Goal: Check status: Check status

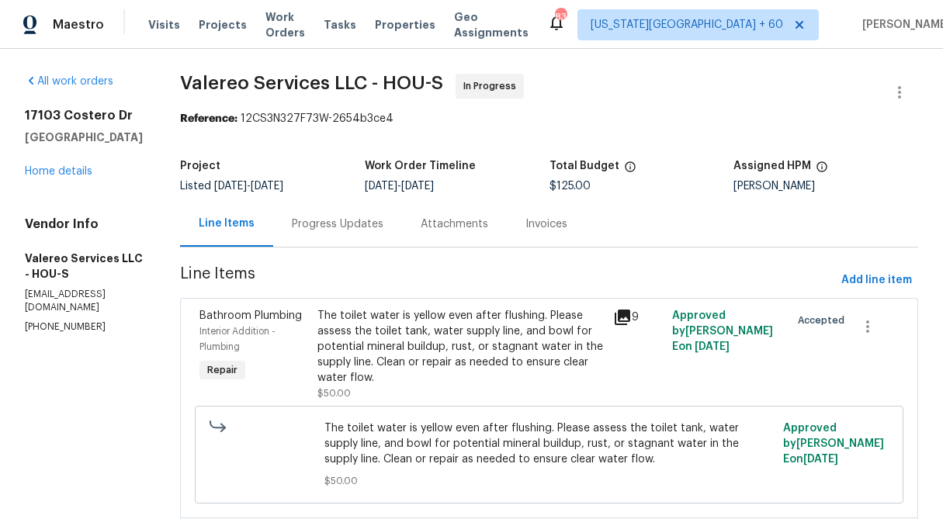
click at [310, 224] on div "Progress Updates" at bounding box center [338, 225] width 92 height 16
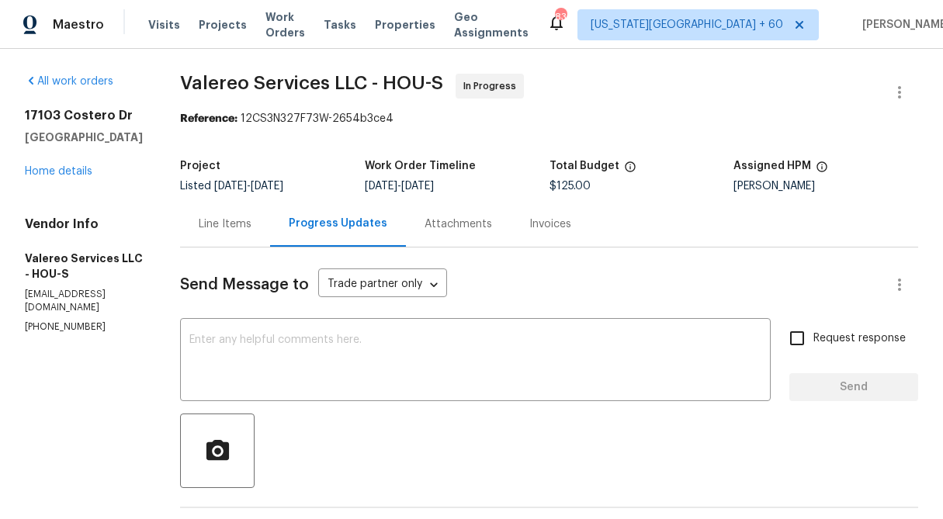
click at [215, 227] on div "Line Items" at bounding box center [225, 225] width 53 height 16
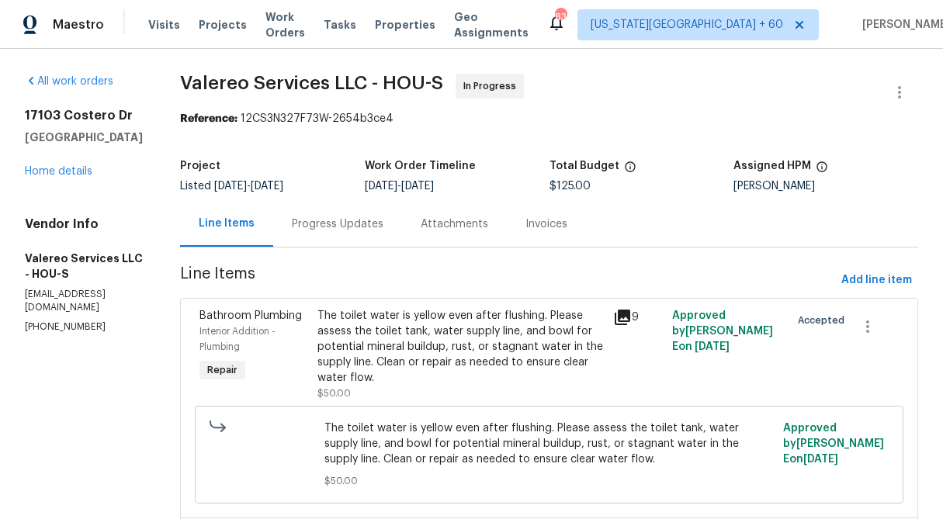
click at [289, 234] on div "Progress Updates" at bounding box center [337, 224] width 129 height 46
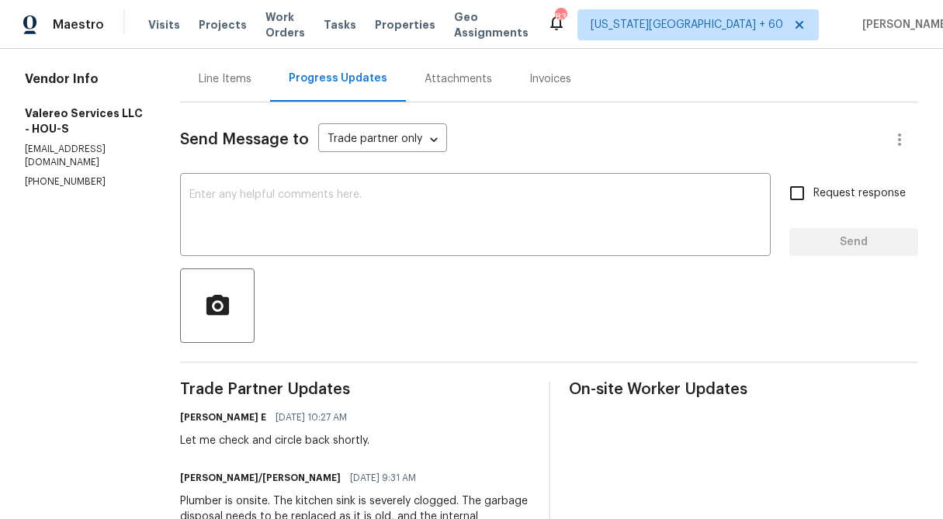
scroll to position [30, 0]
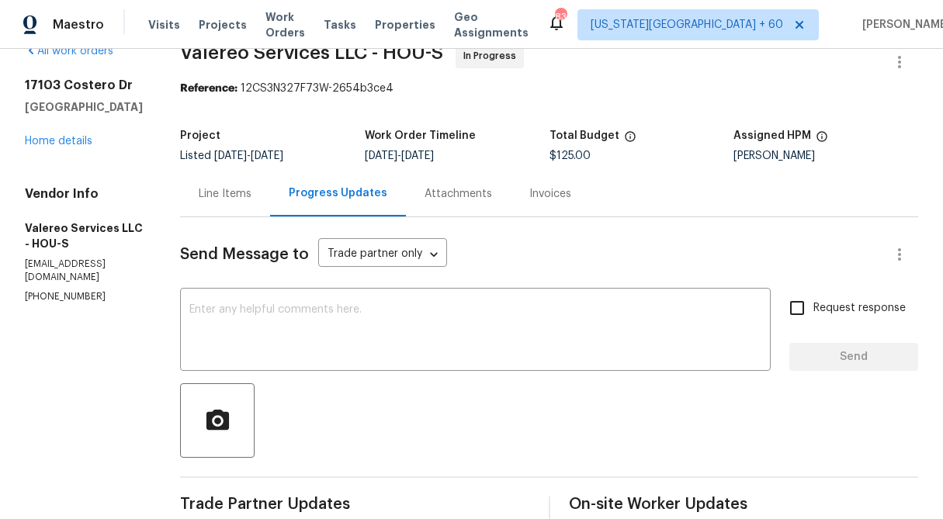
click at [222, 195] on div "Line Items" at bounding box center [225, 194] width 53 height 16
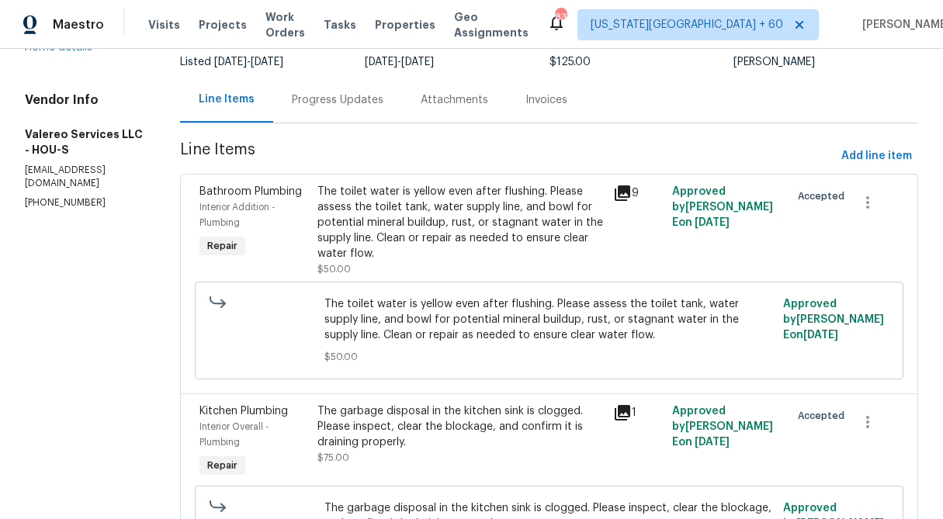
scroll to position [232, 0]
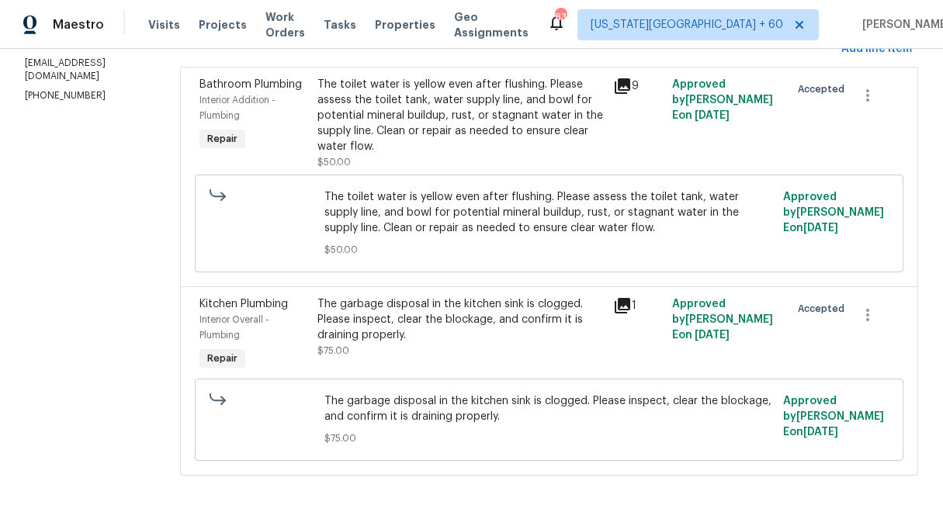
click at [448, 329] on div "The garbage disposal in the kitchen sink is clogged. Please inspect, clear the …" at bounding box center [460, 319] width 286 height 47
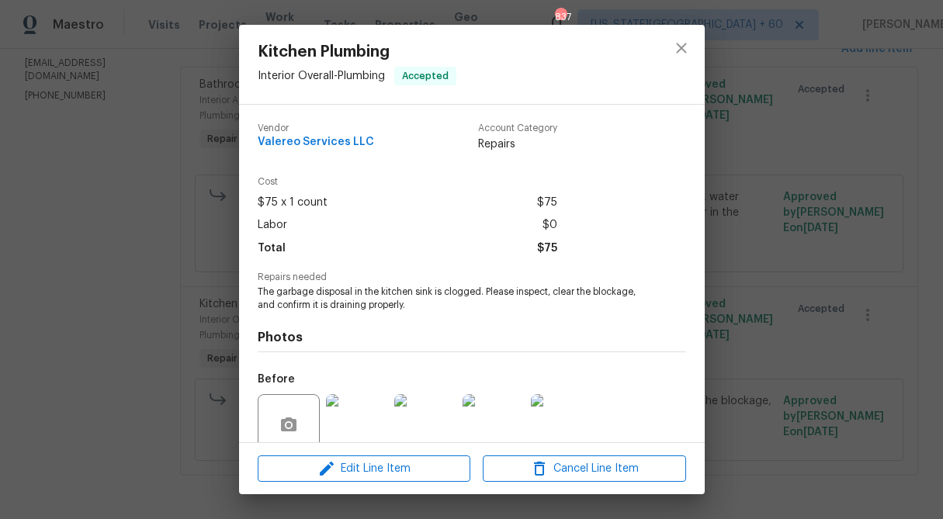
scroll to position [130, 0]
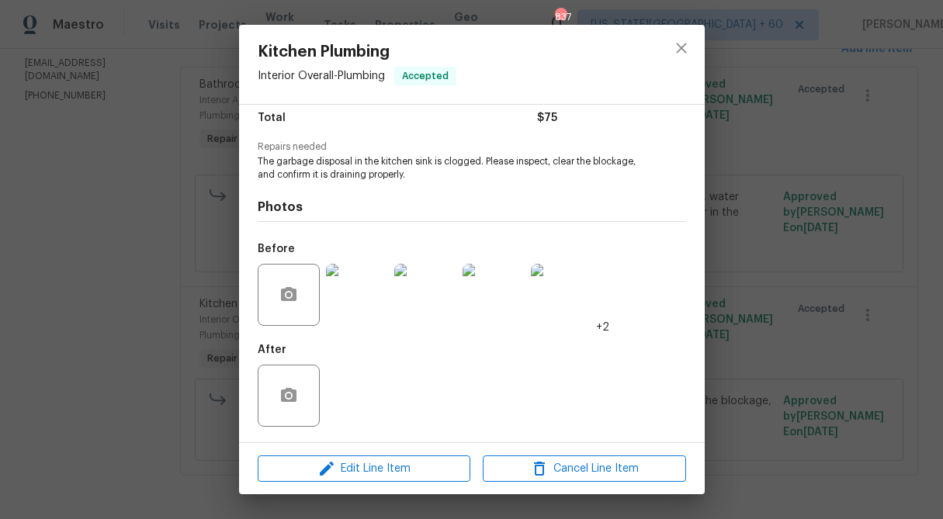
click at [342, 310] on img at bounding box center [357, 295] width 62 height 62
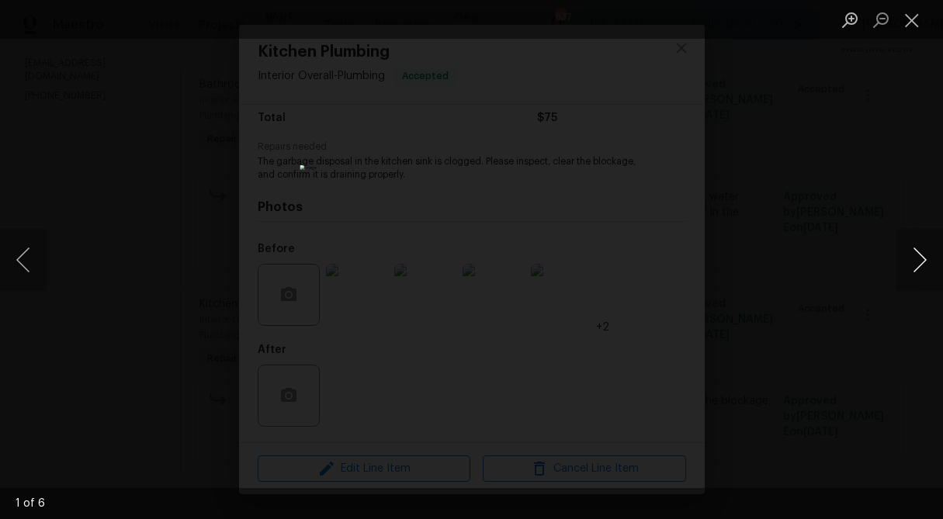
click at [922, 258] on button "Next image" at bounding box center [919, 260] width 47 height 62
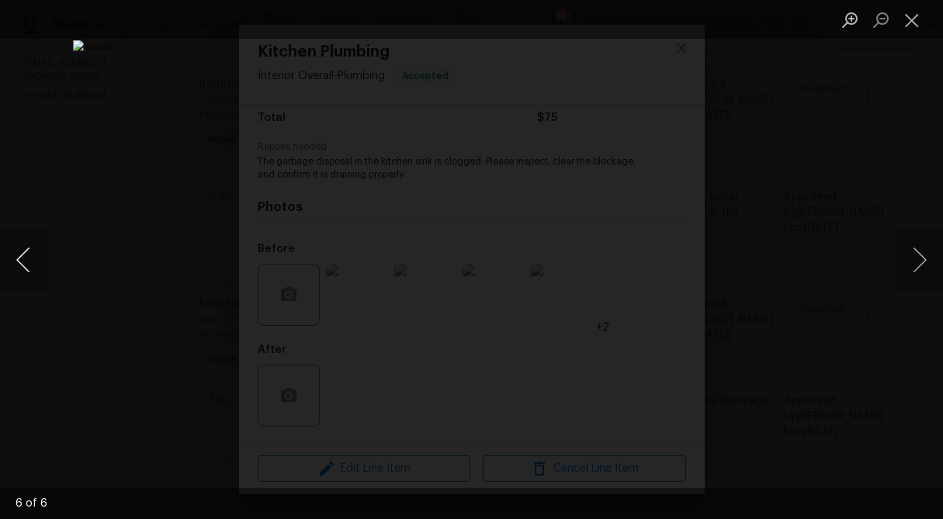
click at [21, 267] on button "Previous image" at bounding box center [23, 260] width 47 height 62
click at [920, 261] on button "Next image" at bounding box center [919, 260] width 47 height 62
click at [916, 19] on button "Close lightbox" at bounding box center [911, 19] width 31 height 27
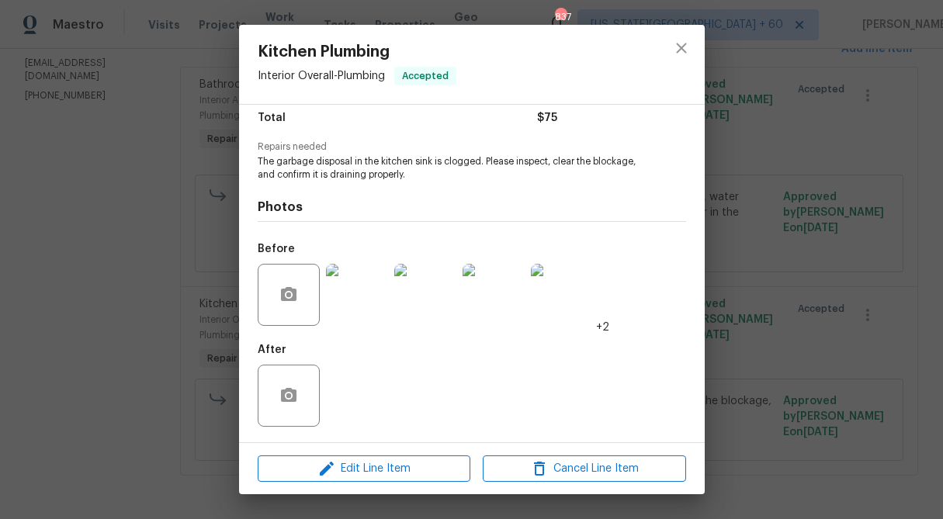
click at [789, 137] on div "Kitchen Plumbing Interior Overall - Plumbing Accepted Vendor Valereo Services L…" at bounding box center [471, 259] width 943 height 519
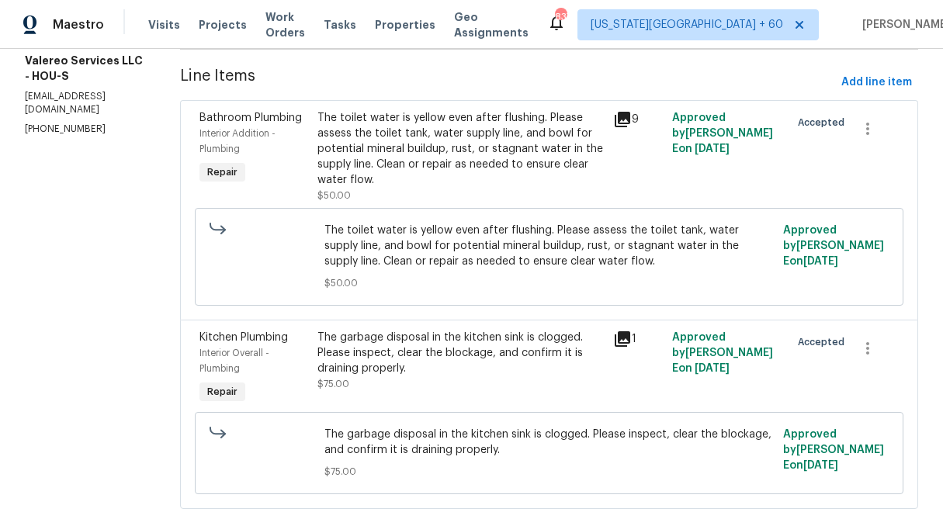
scroll to position [186, 0]
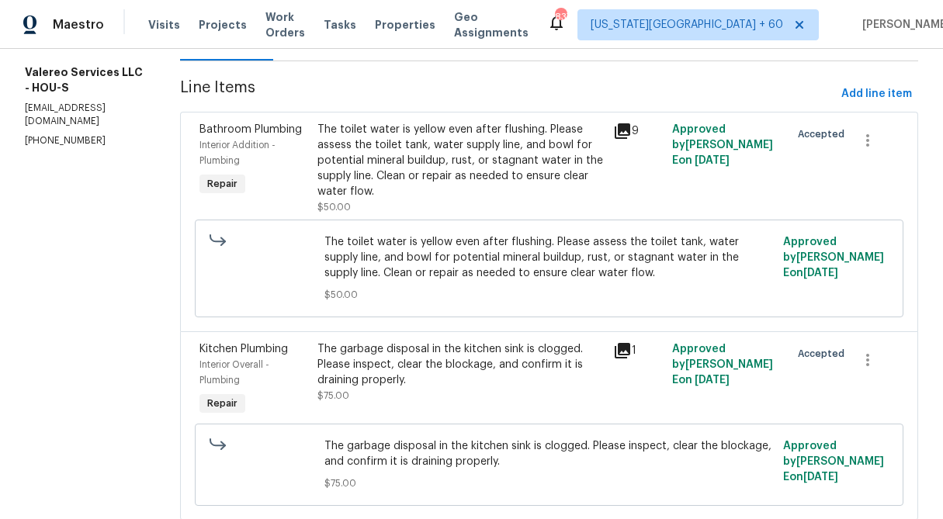
click at [421, 153] on div "The toilet water is yellow even after flushing. Please assess the toilet tank, …" at bounding box center [460, 161] width 286 height 78
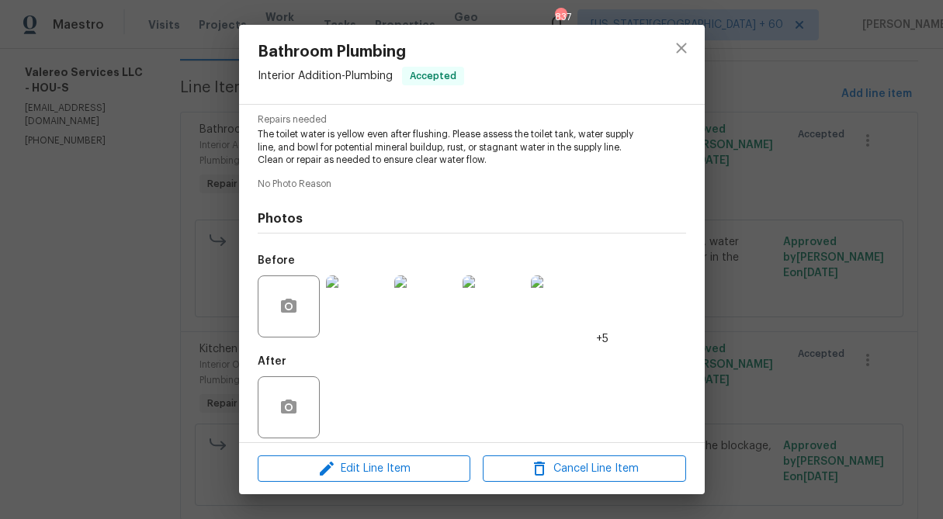
scroll to position [169, 0]
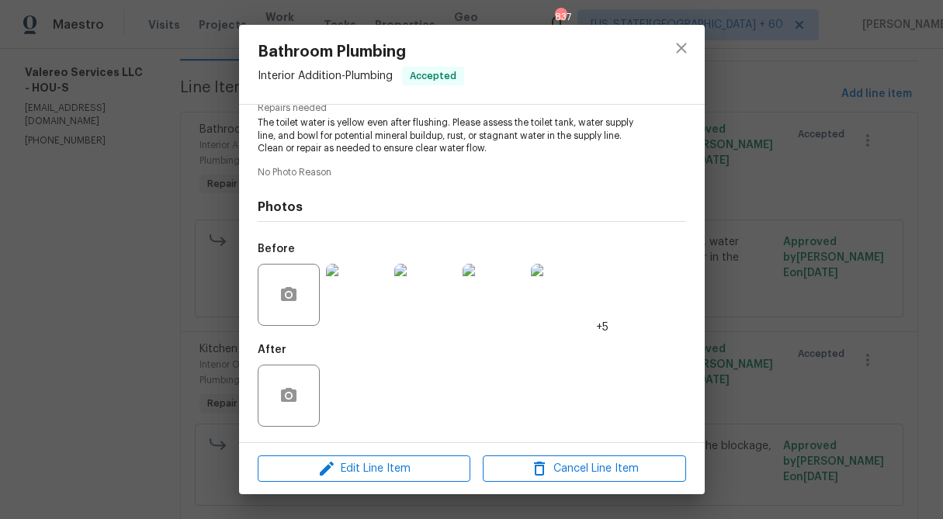
click at [366, 303] on img at bounding box center [357, 295] width 62 height 62
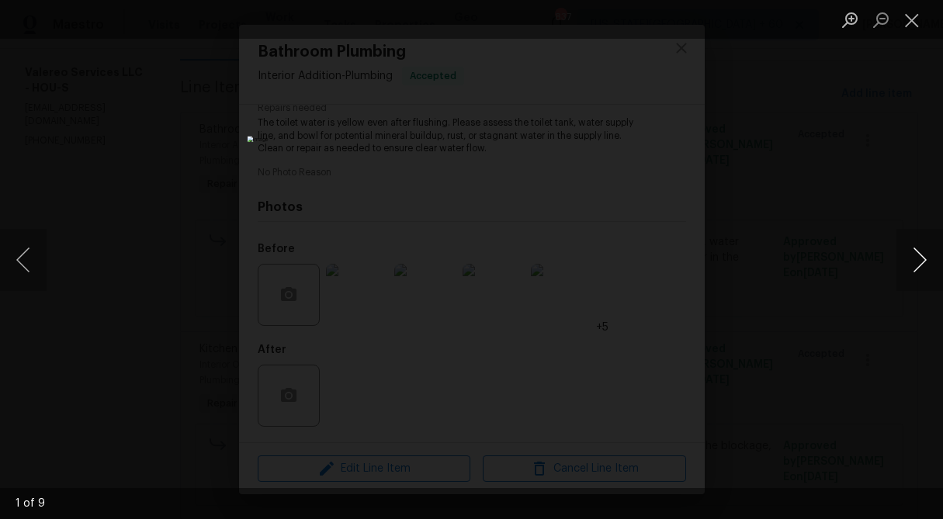
click at [920, 258] on button "Next image" at bounding box center [919, 260] width 47 height 62
click at [916, 21] on button "Close lightbox" at bounding box center [911, 19] width 31 height 27
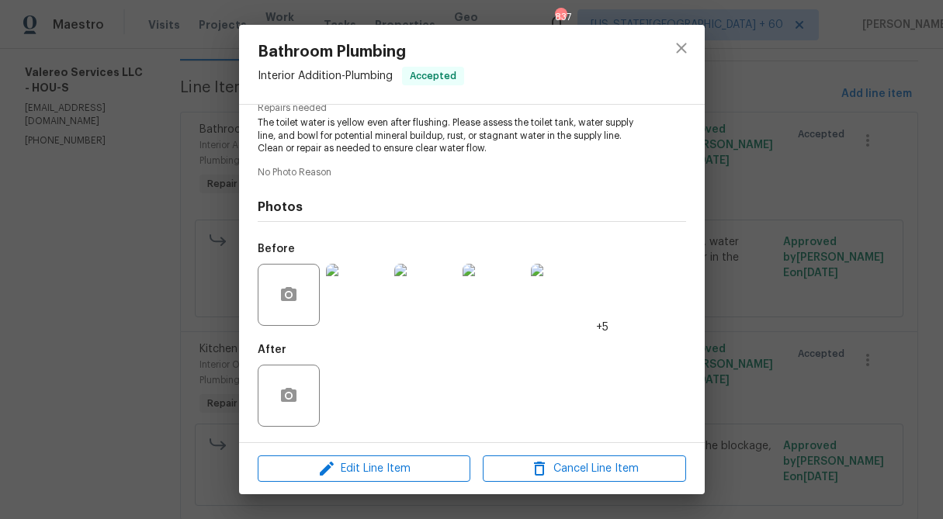
click at [165, 95] on div "Bathroom Plumbing Interior Addition - Plumbing Accepted Vendor Valereo Services…" at bounding box center [471, 259] width 943 height 519
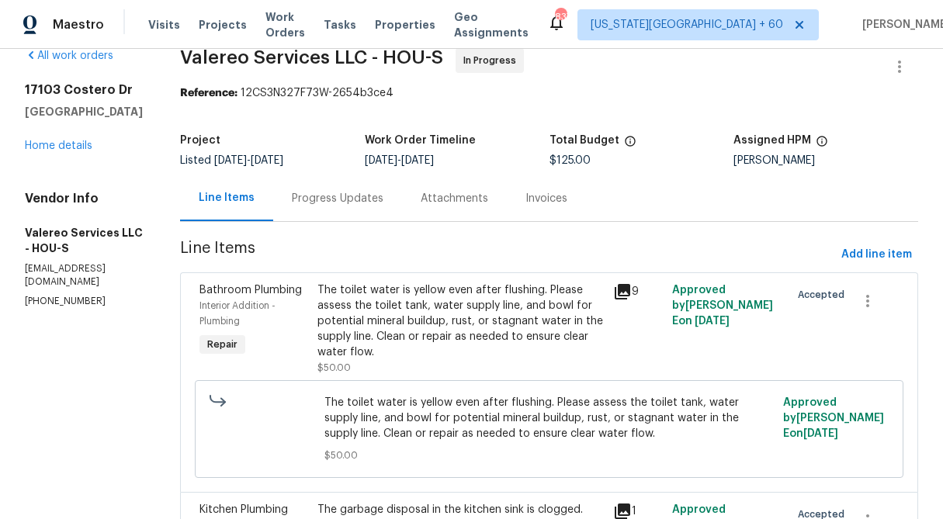
scroll to position [16, 0]
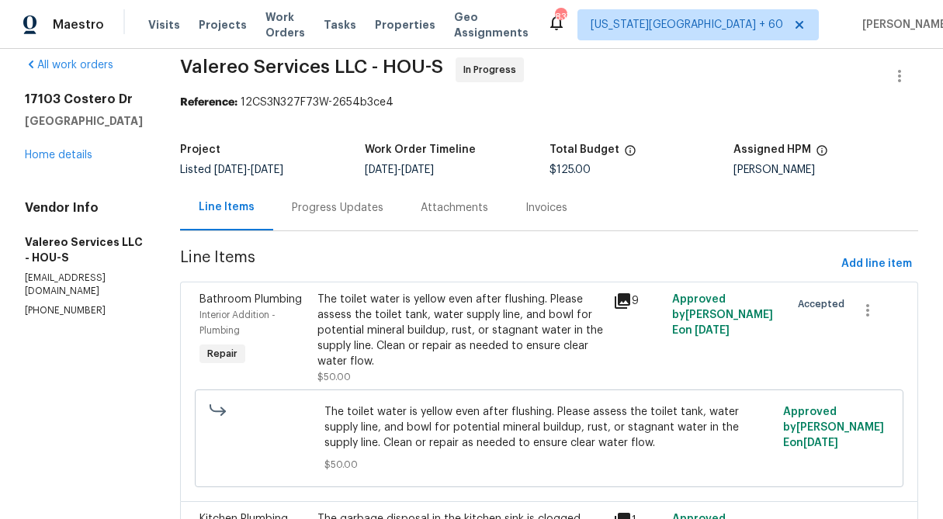
click at [342, 206] on div "Progress Updates" at bounding box center [338, 208] width 92 height 16
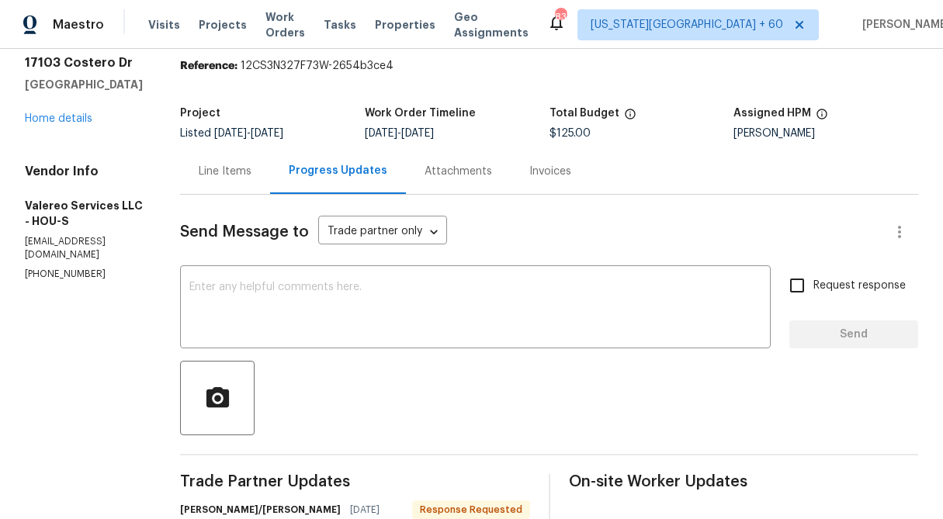
scroll to position [47, 0]
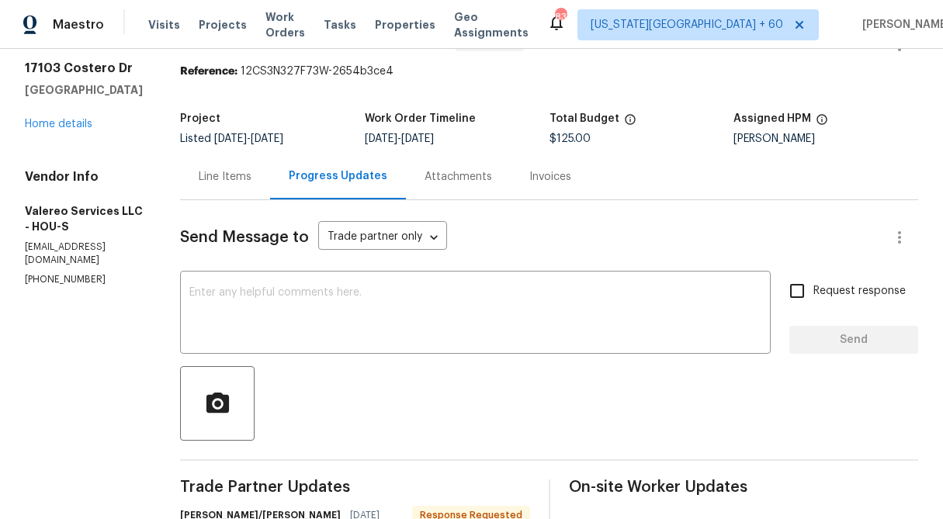
click at [199, 175] on div "Line Items" at bounding box center [225, 177] width 53 height 16
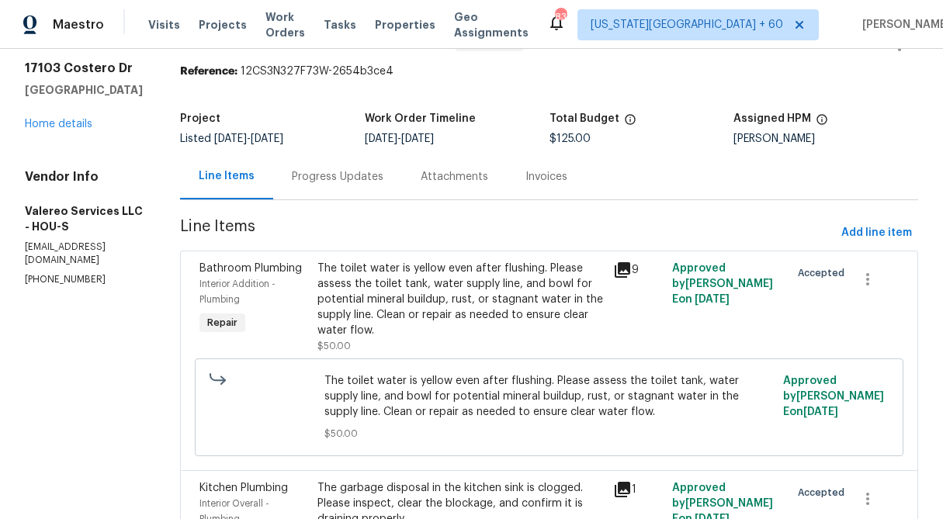
click at [425, 293] on div "The toilet water is yellow even after flushing. Please assess the toilet tank, …" at bounding box center [460, 300] width 286 height 78
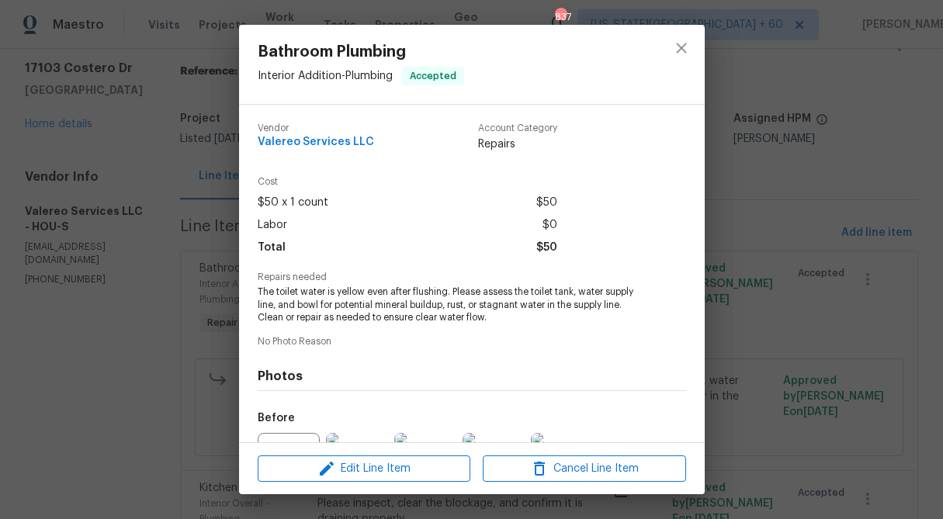
scroll to position [169, 0]
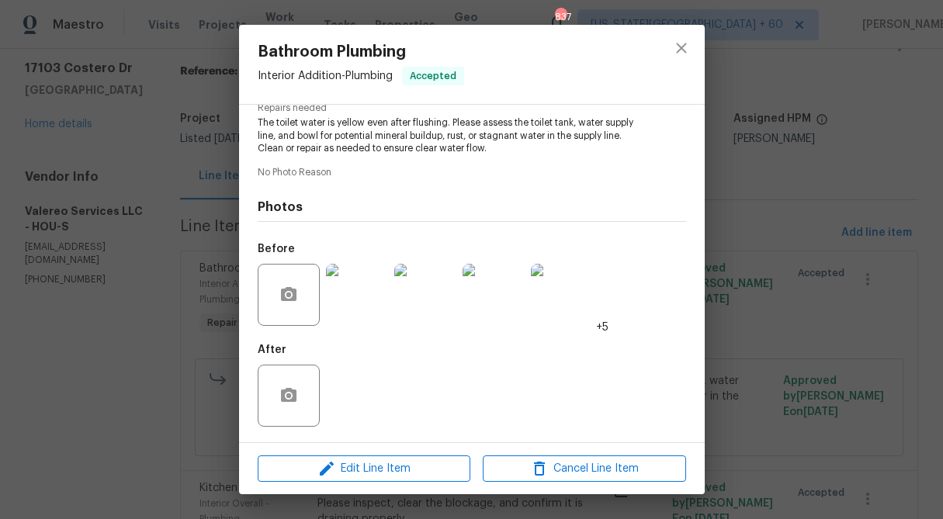
click at [581, 306] on img at bounding box center [562, 295] width 62 height 62
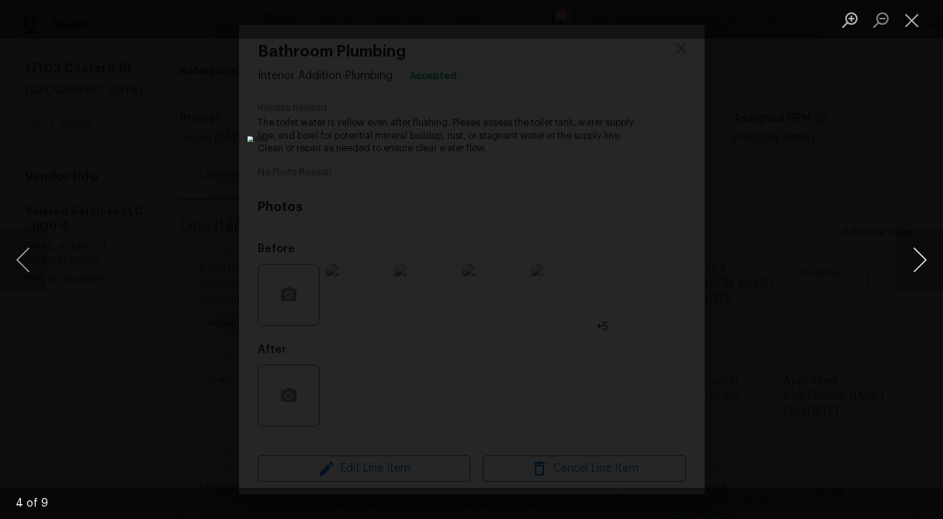
click at [925, 266] on button "Next image" at bounding box center [919, 260] width 47 height 62
click at [905, 14] on button "Close lightbox" at bounding box center [911, 19] width 31 height 27
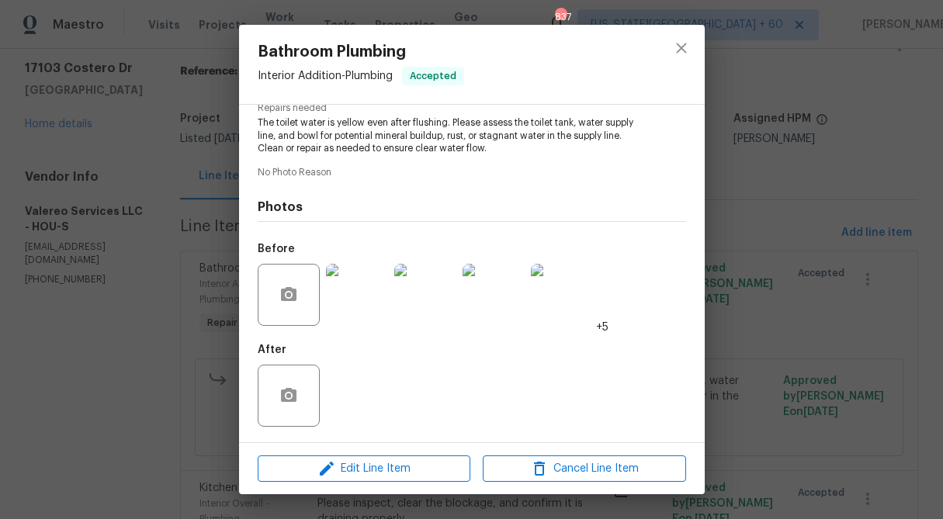
click at [828, 186] on div "Bathroom Plumbing Interior Addition - Plumbing Accepted Vendor Valereo Services…" at bounding box center [471, 259] width 943 height 519
